Goal: Find specific page/section: Find specific page/section

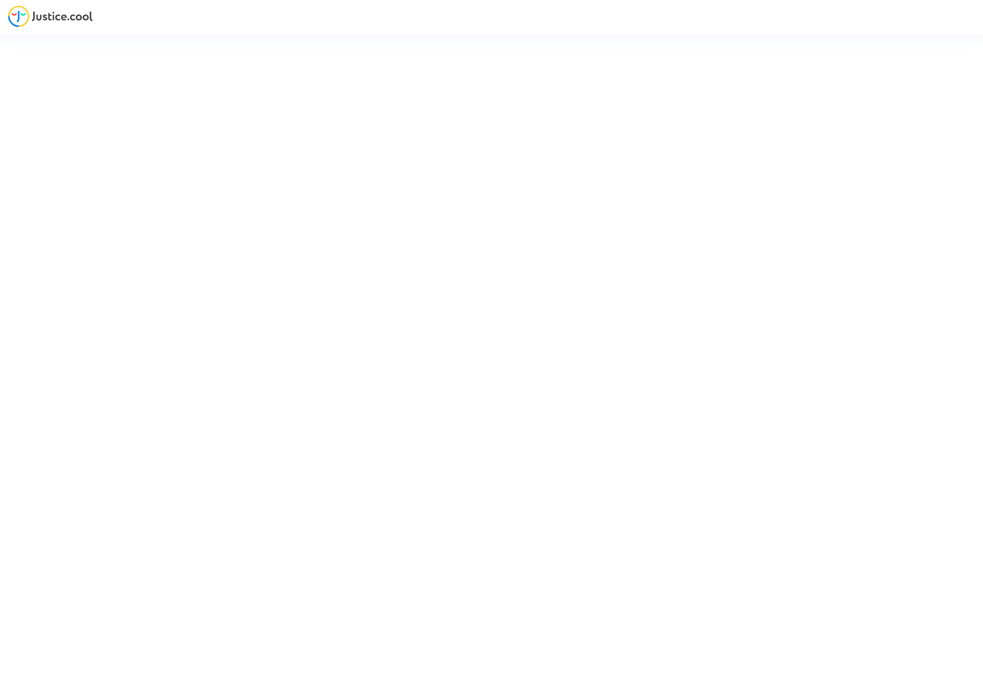
click at [455, 61] on html at bounding box center [491, 30] width 983 height 61
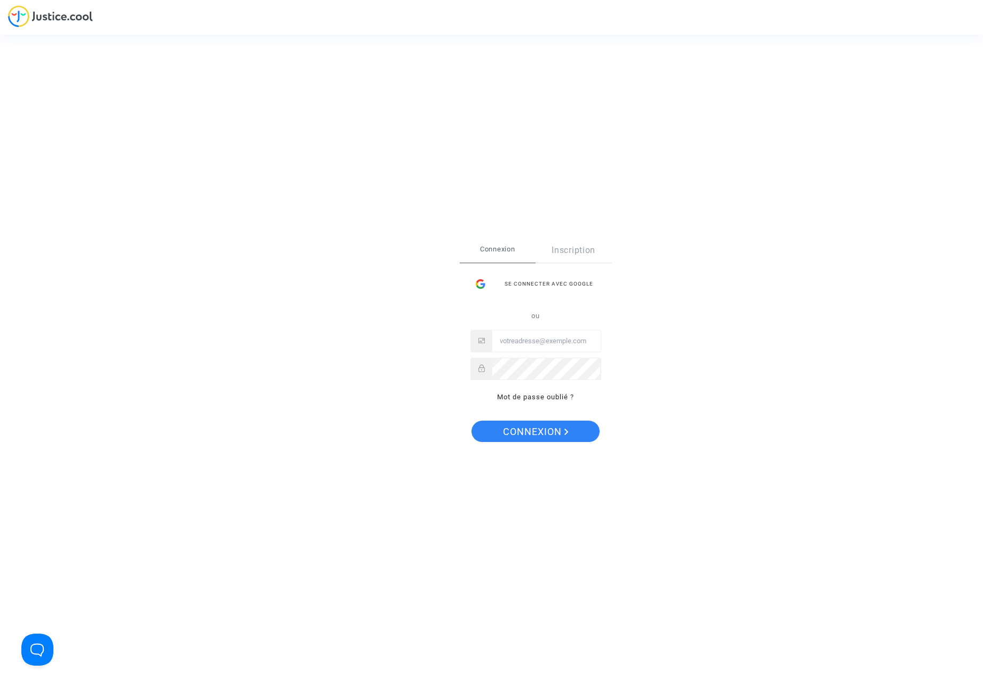
type input "sarah.kahane@gmail.com"
click at [552, 427] on span "Connexion" at bounding box center [536, 432] width 66 height 22
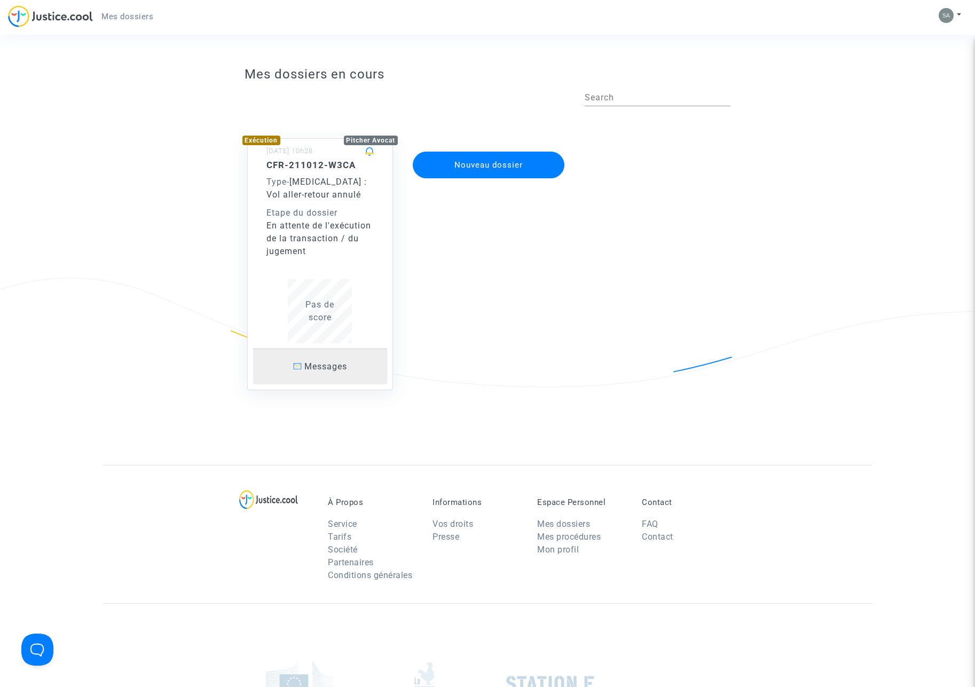
click at [320, 371] on span "Messages" at bounding box center [325, 366] width 43 height 10
